Goal: Task Accomplishment & Management: Manage account settings

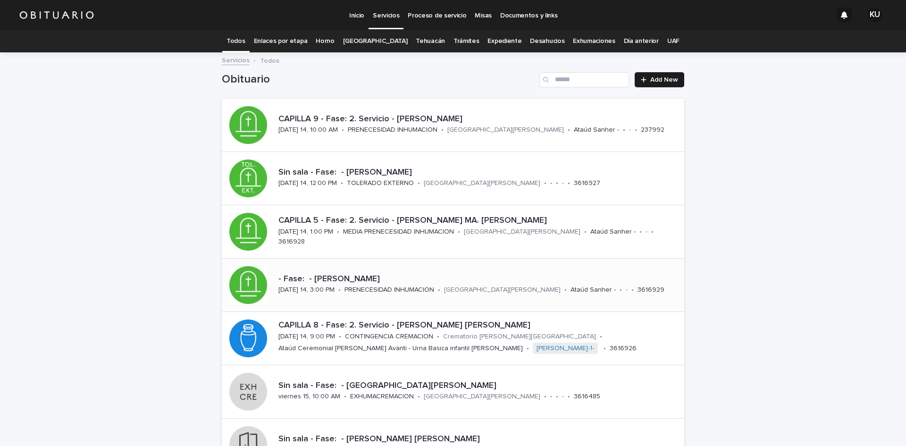
click at [467, 271] on div "- Fase: - CEVADA [PERSON_NAME] [DATE] 14, 3:00 PM • PRENECESIDAD INHUMACION • […" at bounding box center [480, 284] width 410 height 29
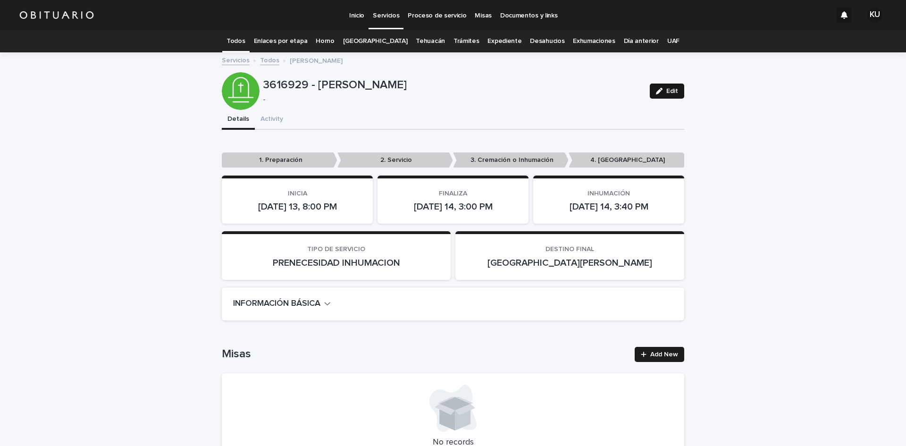
click at [661, 92] on div "button" at bounding box center [661, 91] width 10 height 7
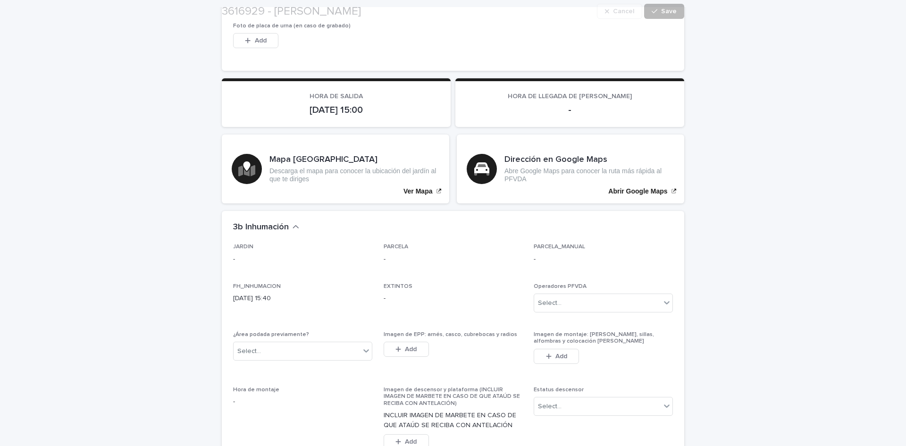
scroll to position [2257, 0]
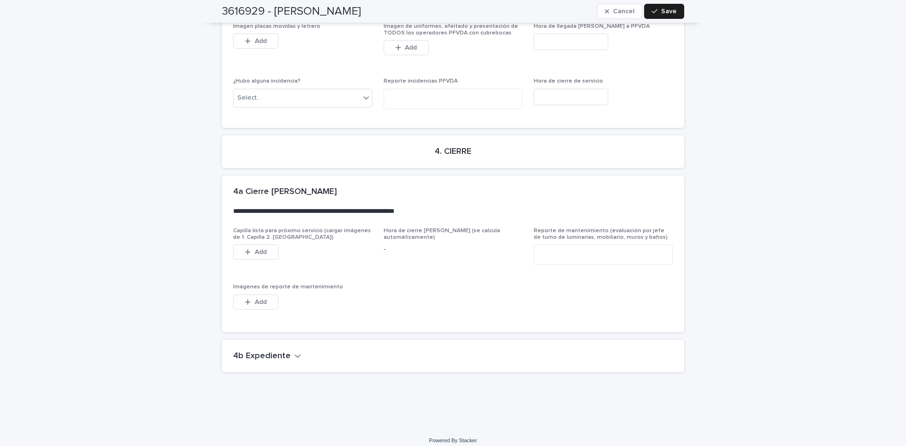
click at [295, 352] on icon "button" at bounding box center [298, 356] width 7 height 8
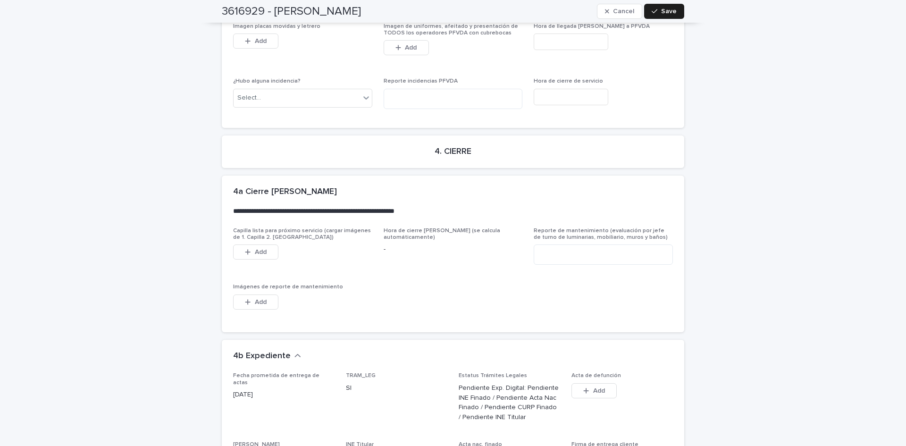
scroll to position [2574, 0]
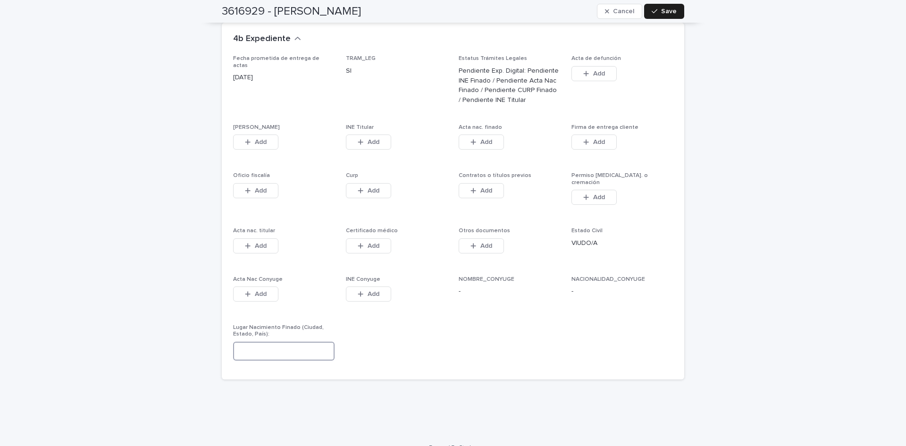
click at [289, 342] on input at bounding box center [283, 351] width 101 height 19
type input "**********"
click at [676, 11] on button "Save" at bounding box center [664, 11] width 40 height 15
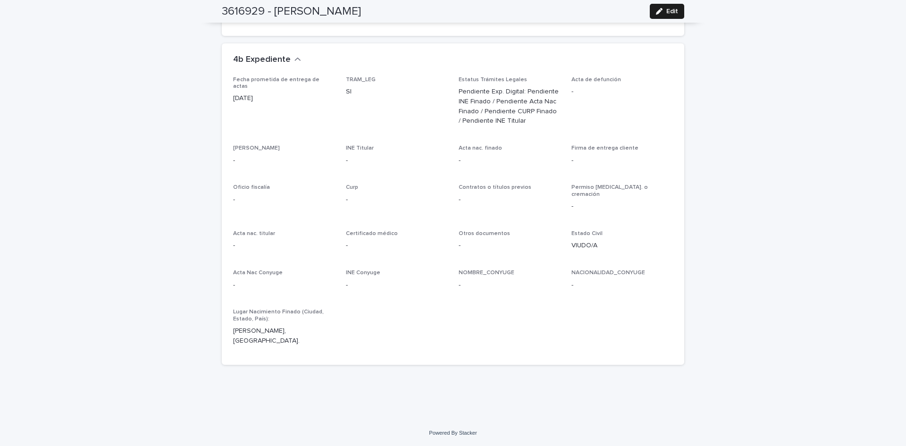
scroll to position [2328, 0]
